Goal: Complete application form

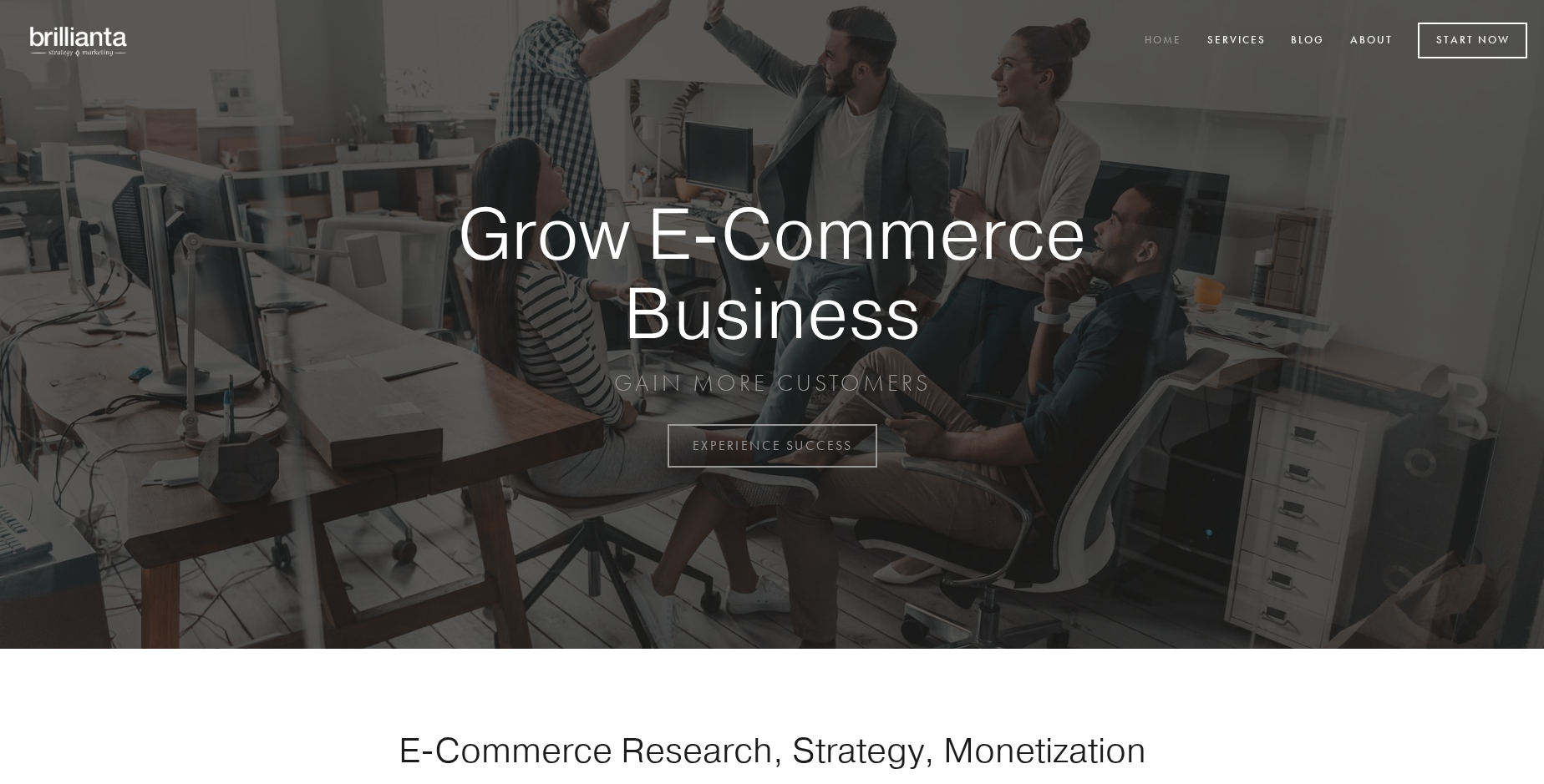
scroll to position [4378, 0]
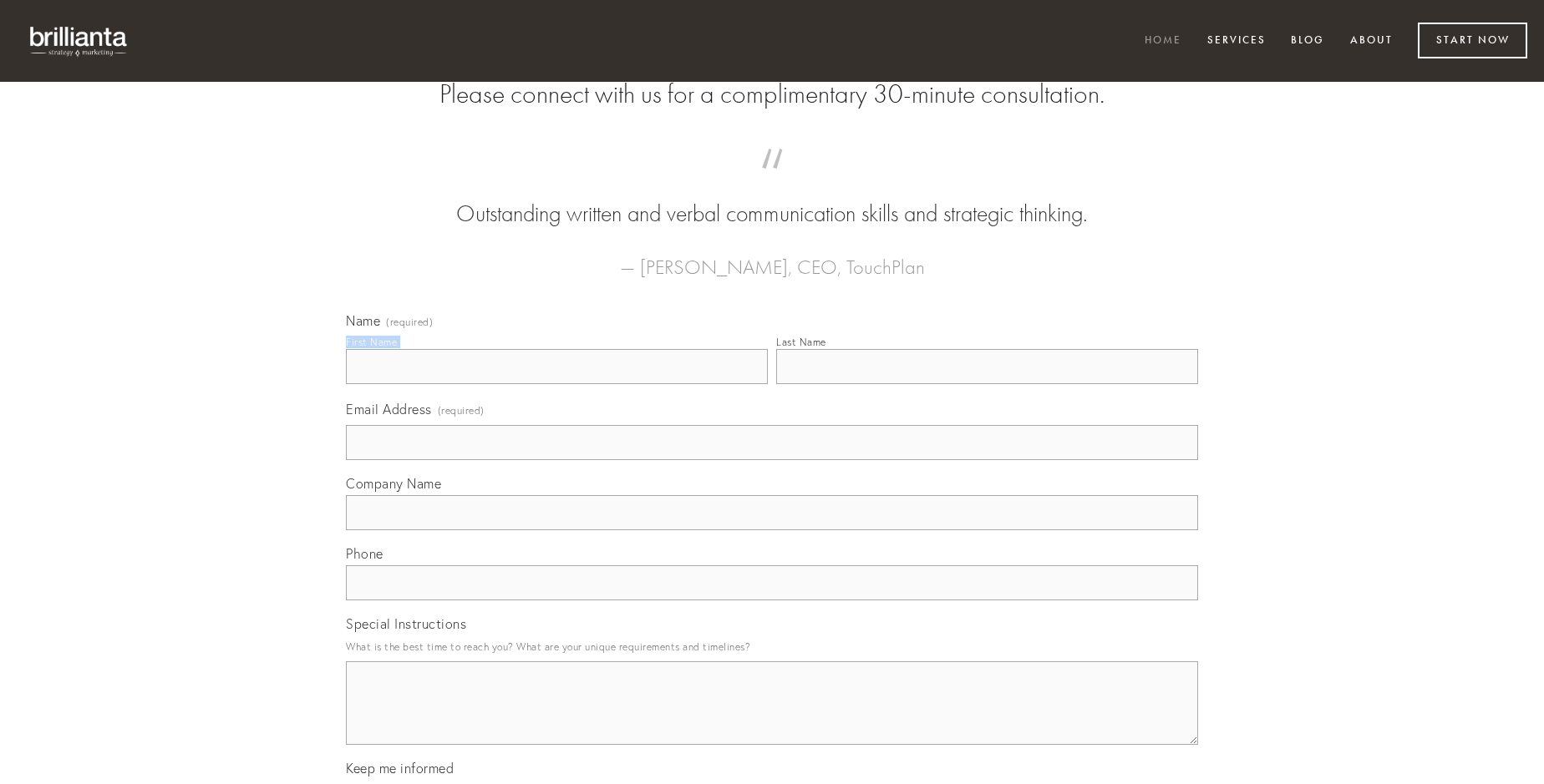
type input "[PERSON_NAME]"
click at [986, 384] on input "Last Name" at bounding box center [986, 366] width 422 height 35
type input "[PERSON_NAME]"
click at [772, 460] on input "Email Address (required)" at bounding box center [772, 442] width 852 height 35
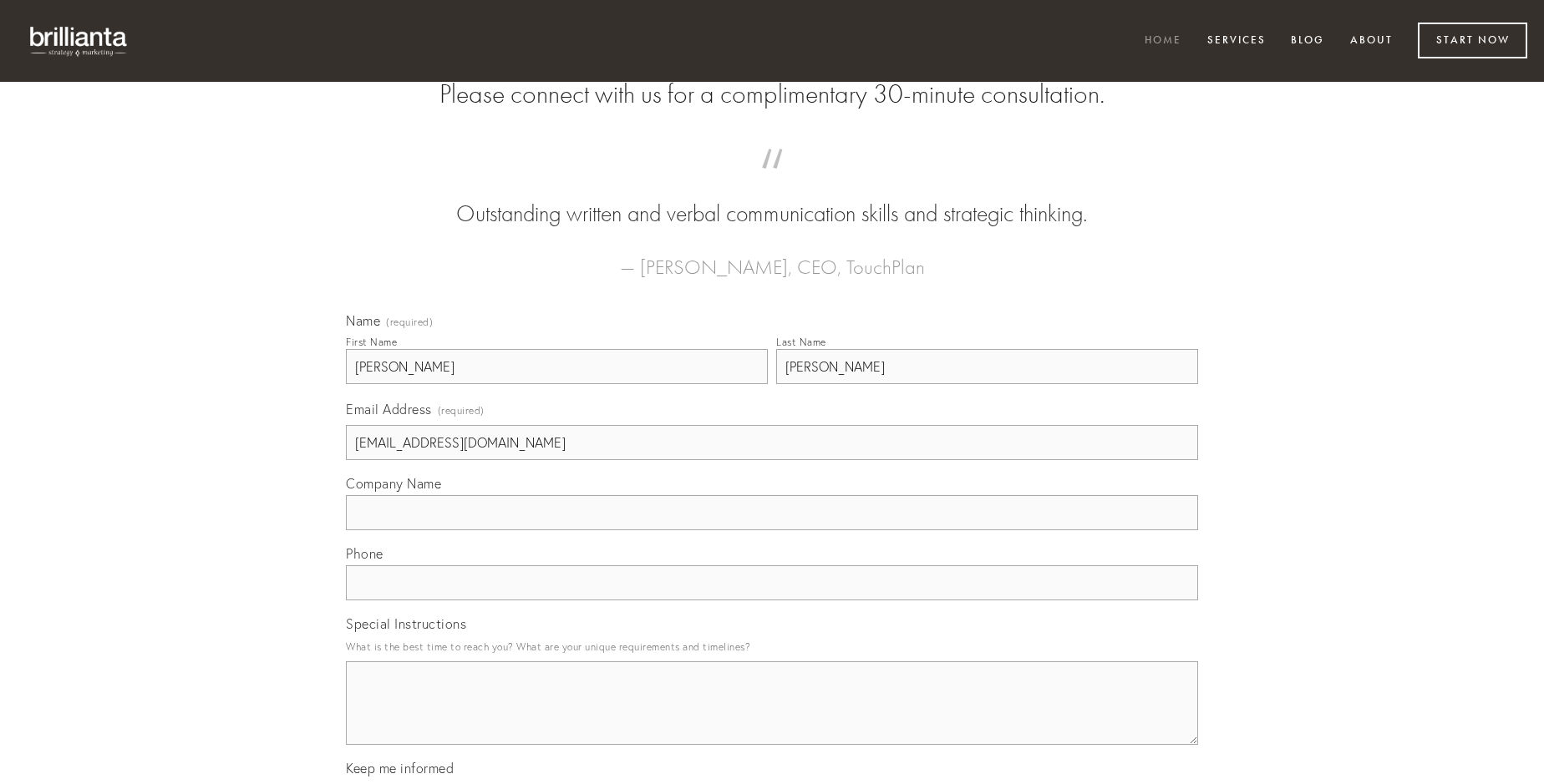
type input "[EMAIL_ADDRESS][DOMAIN_NAME]"
click at [772, 530] on input "Company Name" at bounding box center [772, 513] width 852 height 35
type input "cicuta"
click at [772, 600] on input "text" at bounding box center [772, 583] width 852 height 35
click at [772, 718] on textarea "Special Instructions" at bounding box center [772, 703] width 852 height 84
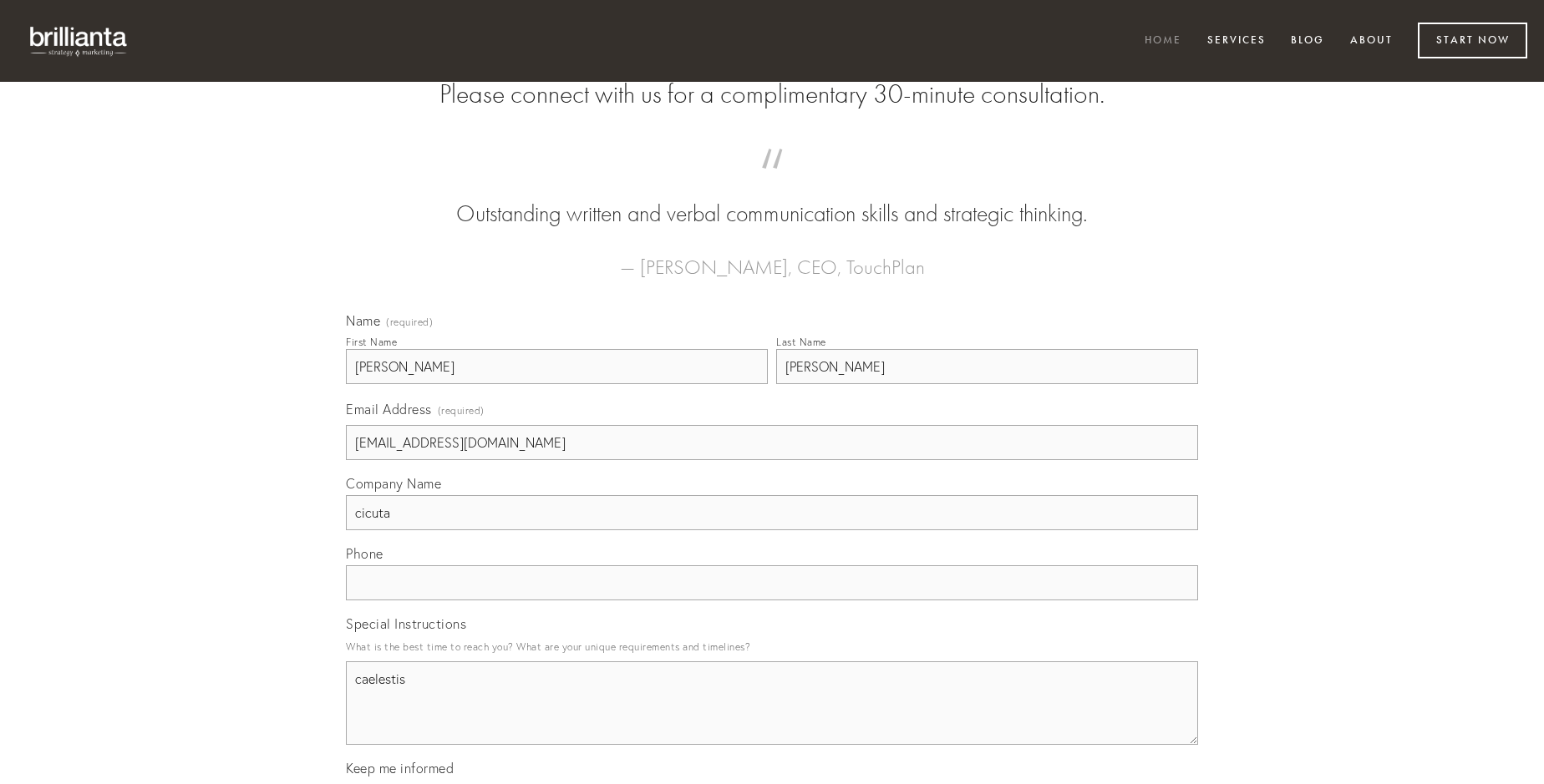
type textarea "caelestis"
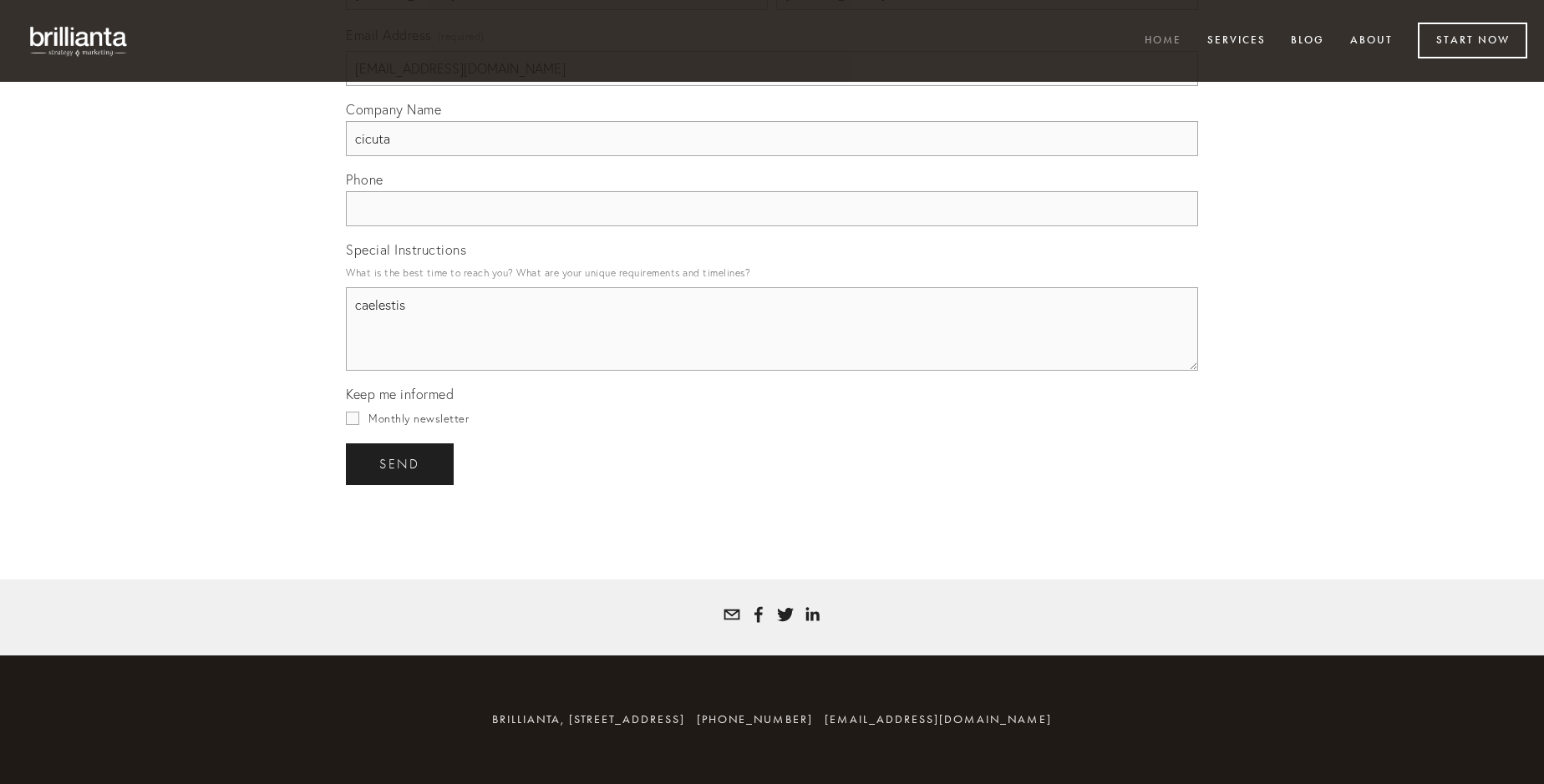
click at [401, 463] on span "send" at bounding box center [399, 464] width 41 height 15
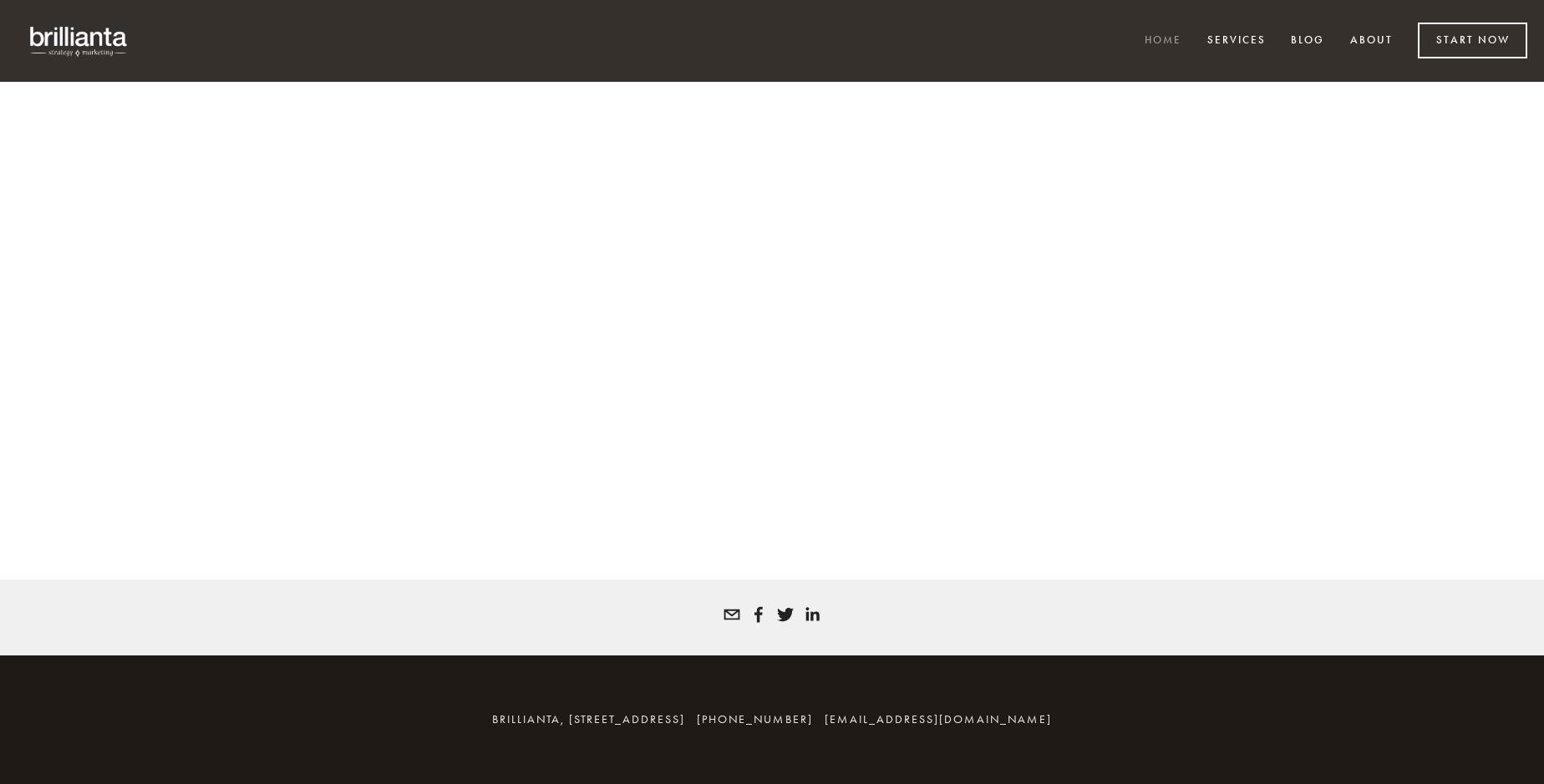
scroll to position [4356, 0]
